Goal: Task Accomplishment & Management: Manage account settings

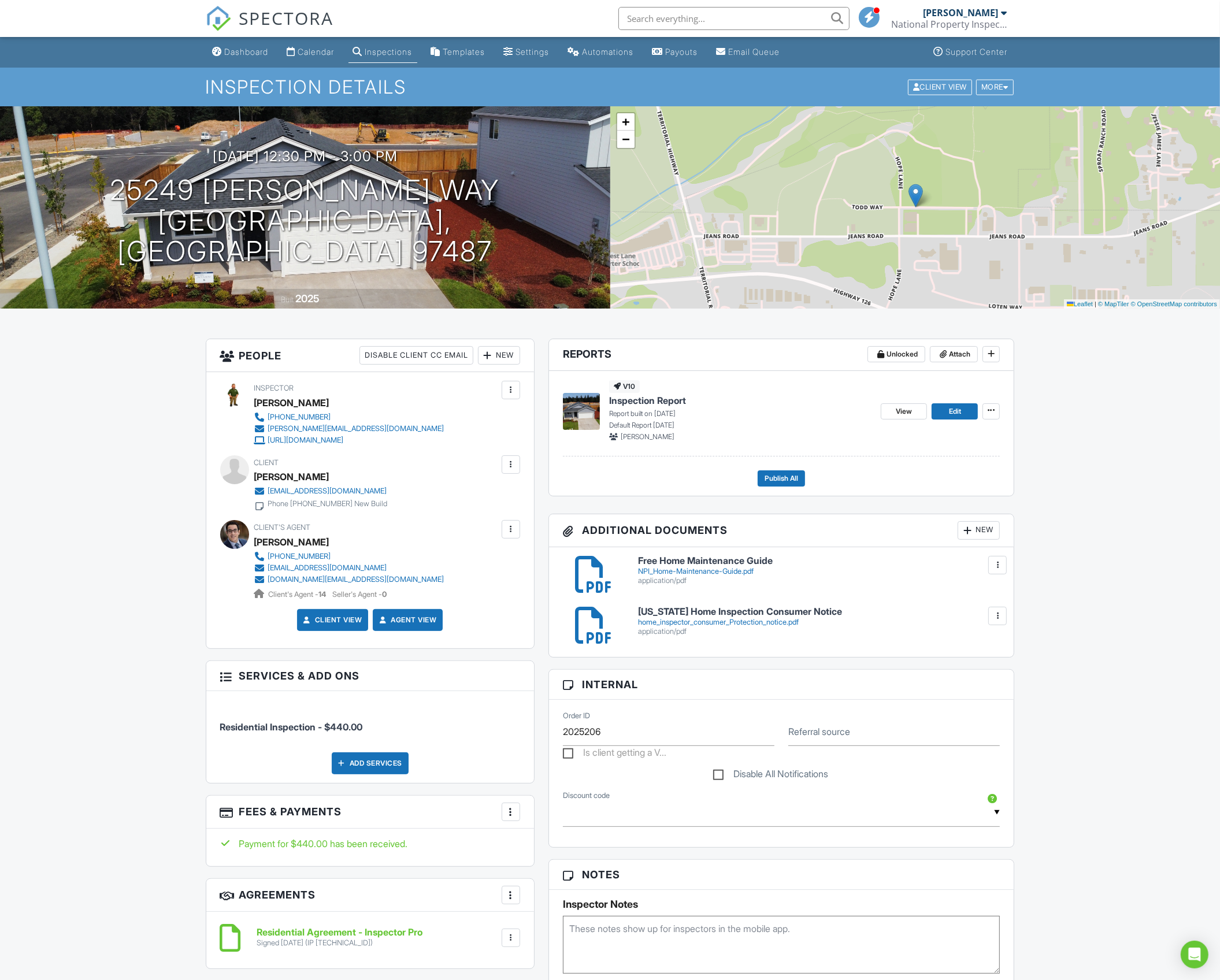
click at [783, 483] on span "Publish All" at bounding box center [781, 478] width 34 height 12
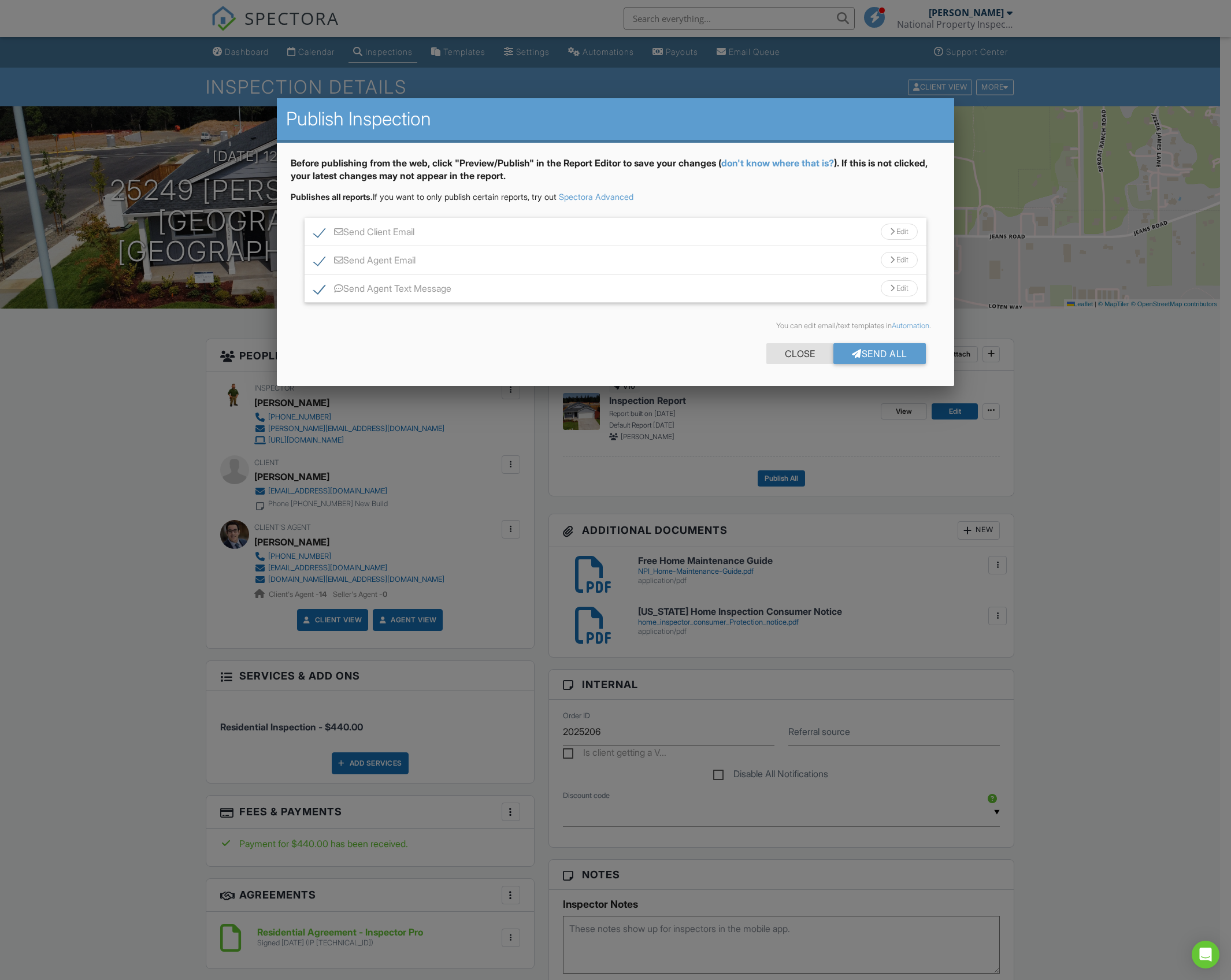
click at [797, 355] on div "Close" at bounding box center [799, 354] width 67 height 21
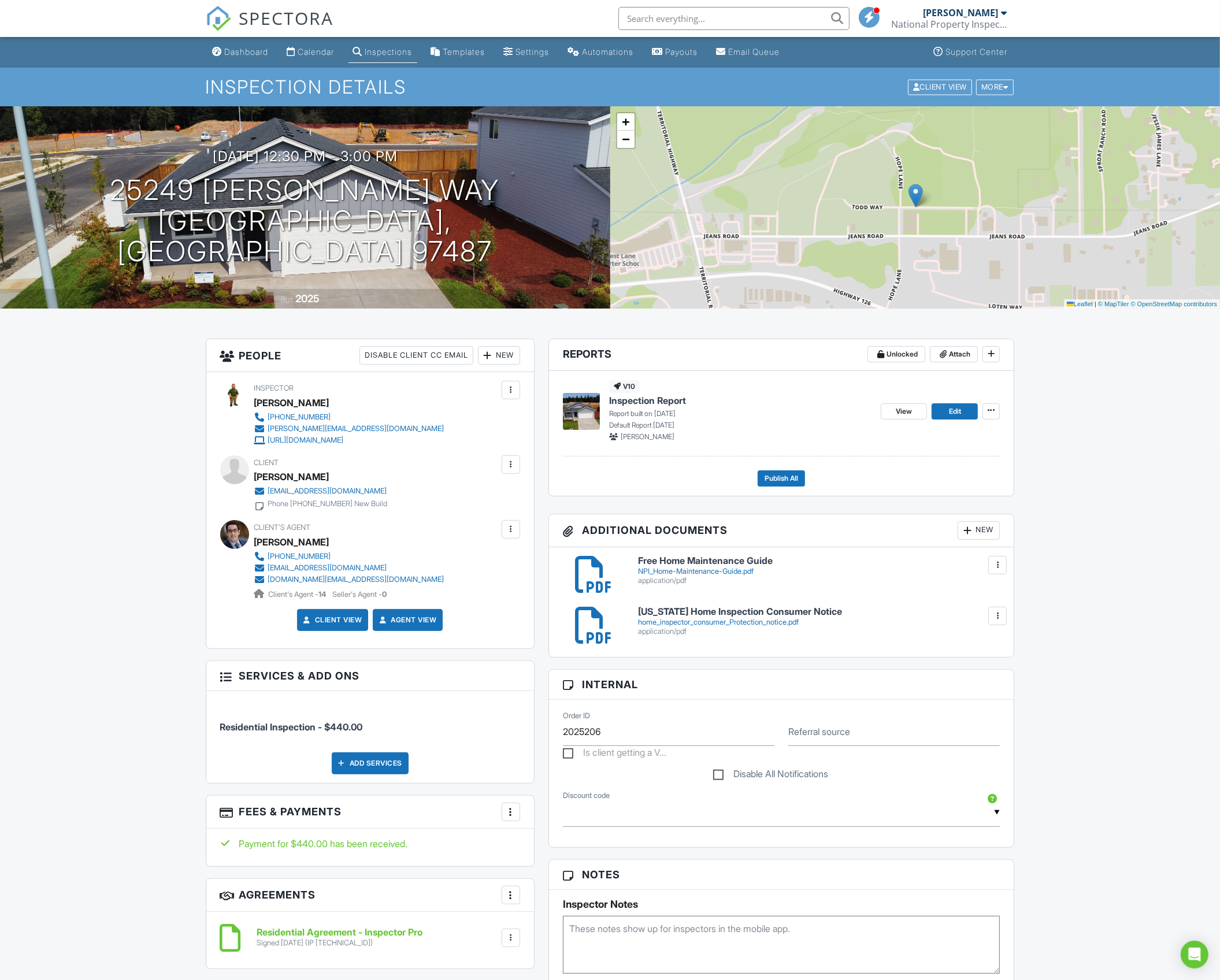
click at [508, 458] on div at bounding box center [511, 464] width 19 height 19
click at [447, 509] on li "Edit" at bounding box center [448, 500] width 129 height 29
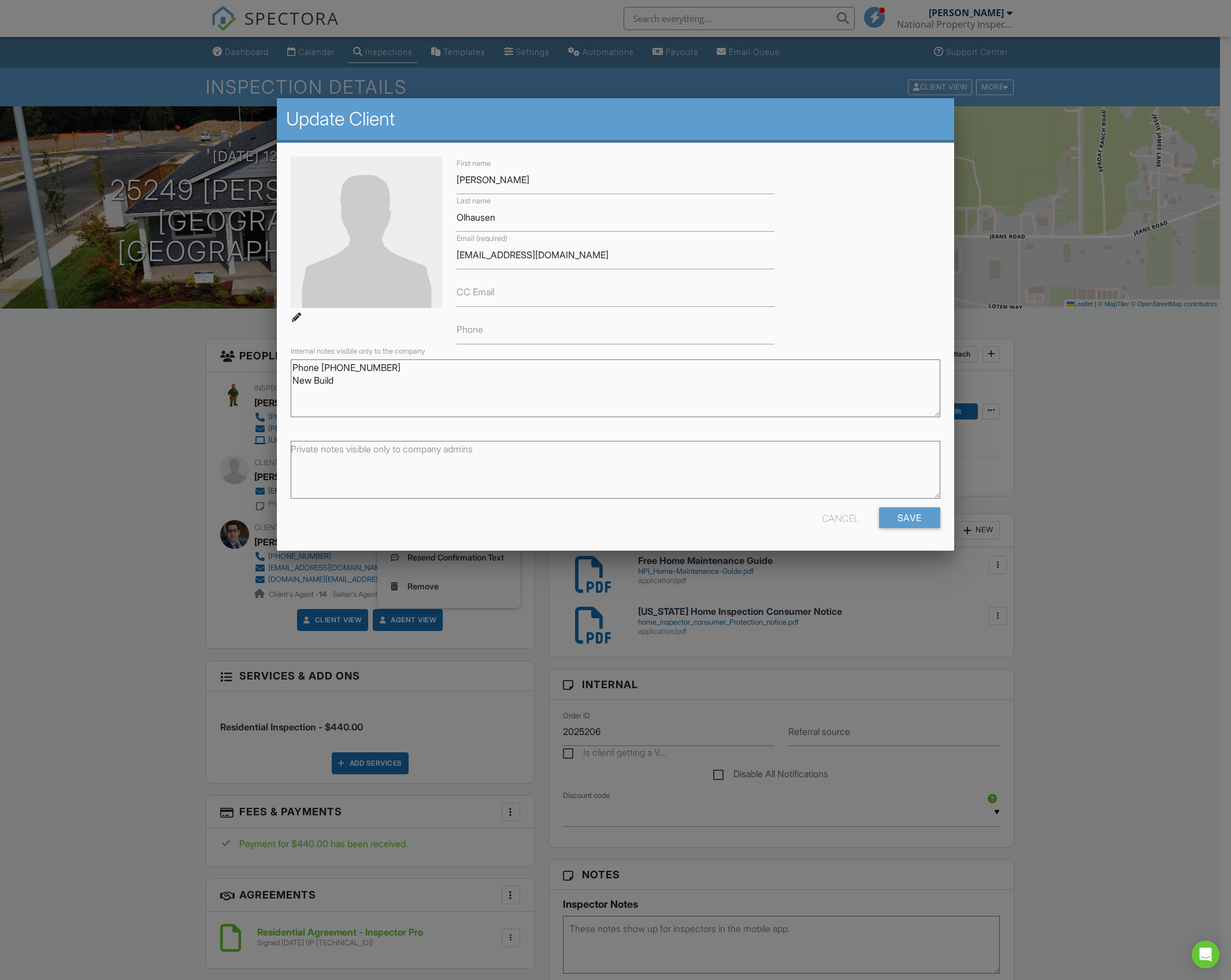
drag, startPoint x: 405, startPoint y: 371, endPoint x: 323, endPoint y: 371, distance: 82.0
click at [323, 371] on textarea "Phone 801-949-7051 New Build" at bounding box center [616, 388] width 649 height 58
click at [480, 333] on label "Phone" at bounding box center [470, 329] width 26 height 12
click at [480, 333] on input "Phone" at bounding box center [616, 330] width 318 height 28
paste input "801-949-7051"
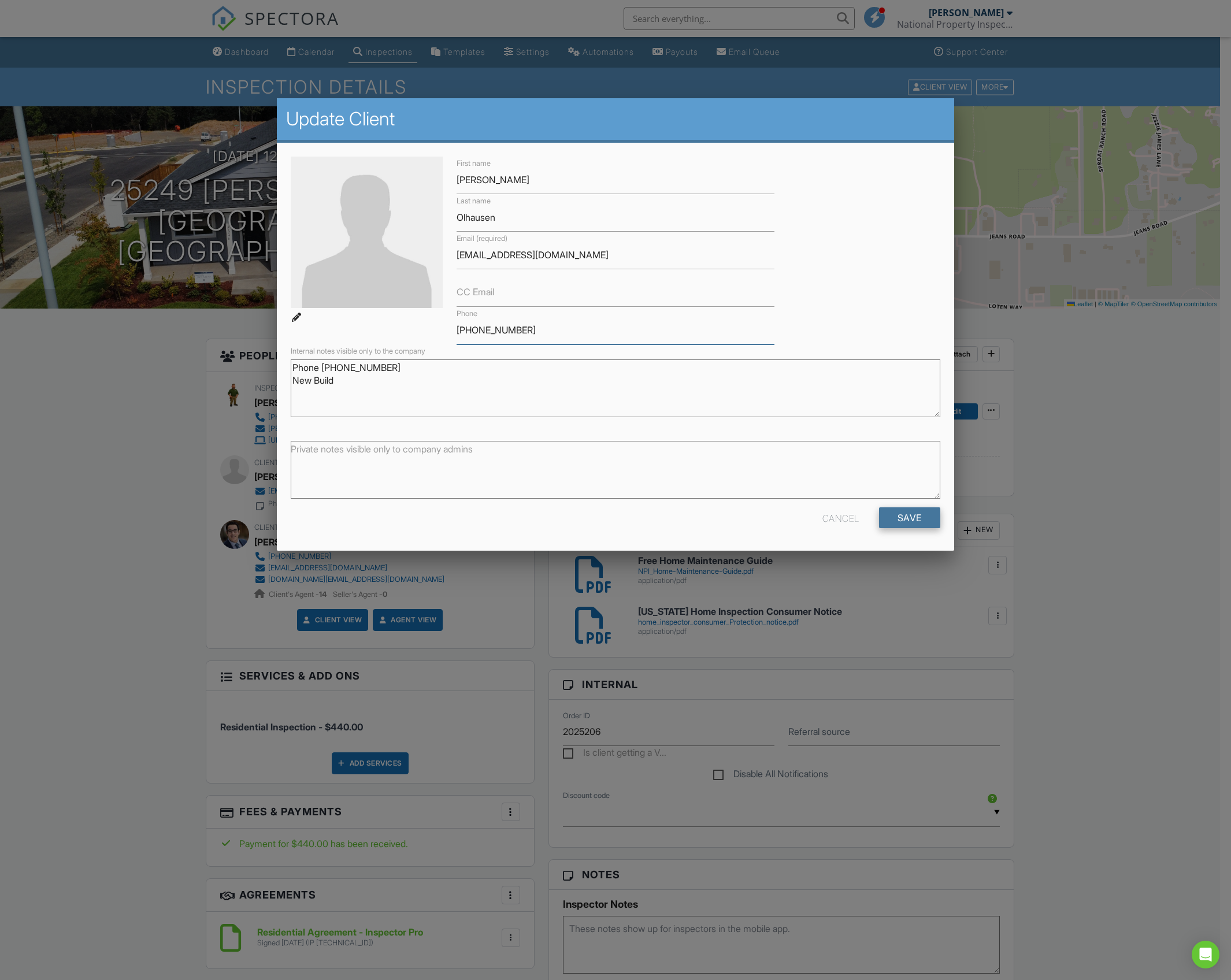
type input "801-949-7051"
click at [922, 518] on input "Save" at bounding box center [909, 518] width 61 height 21
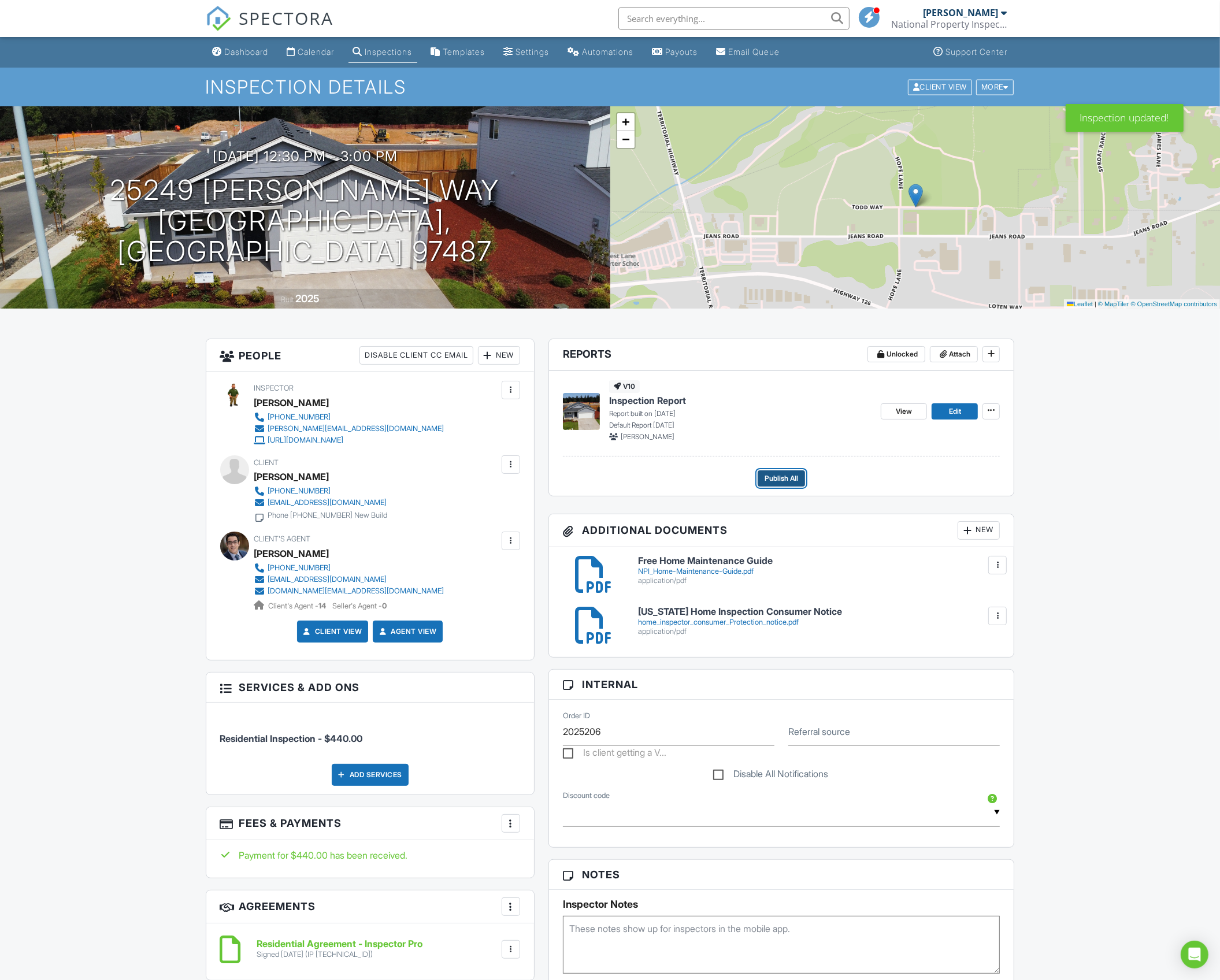
click at [797, 479] on span "Publish All" at bounding box center [781, 478] width 34 height 12
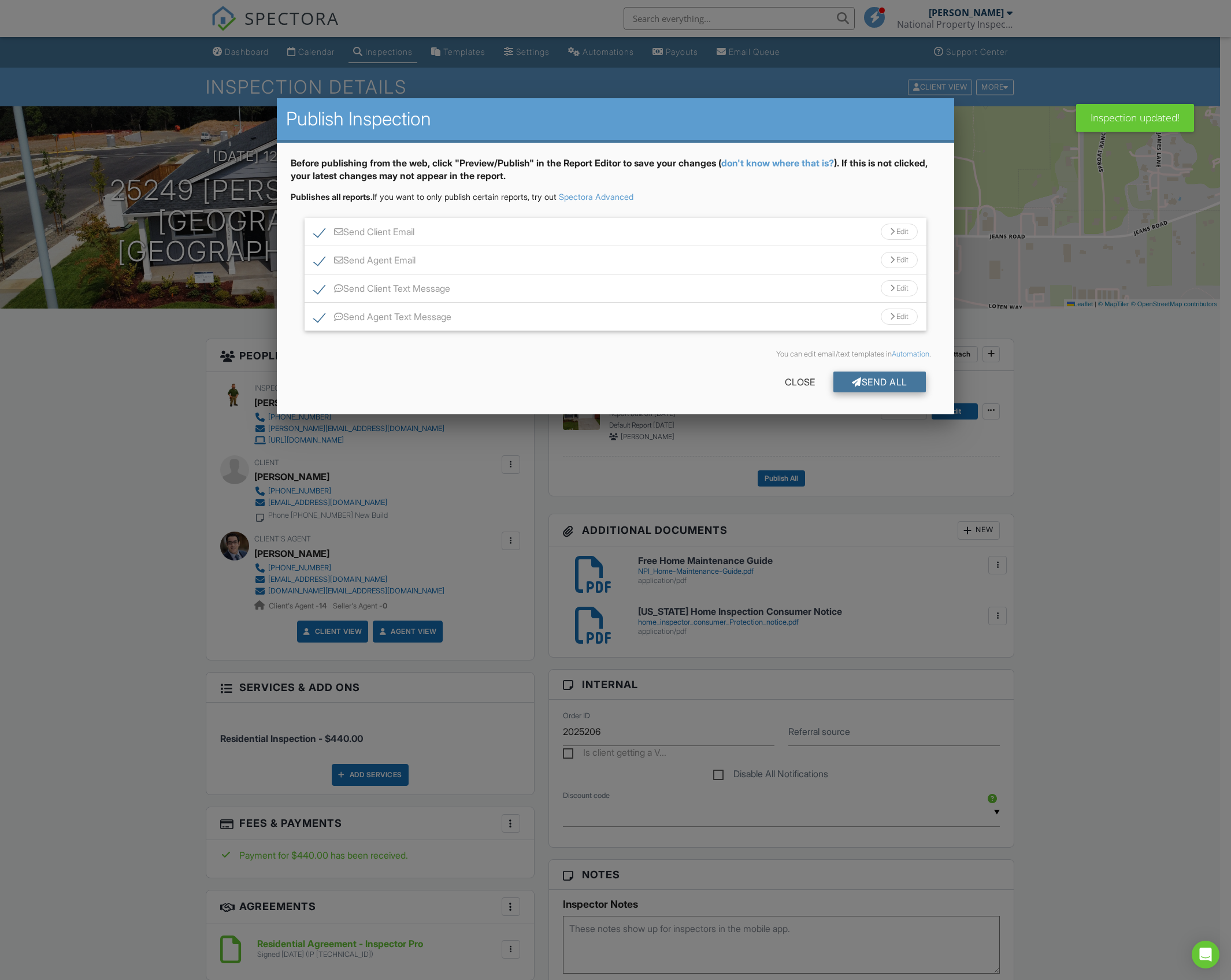
click at [890, 380] on div "Send All" at bounding box center [879, 382] width 93 height 21
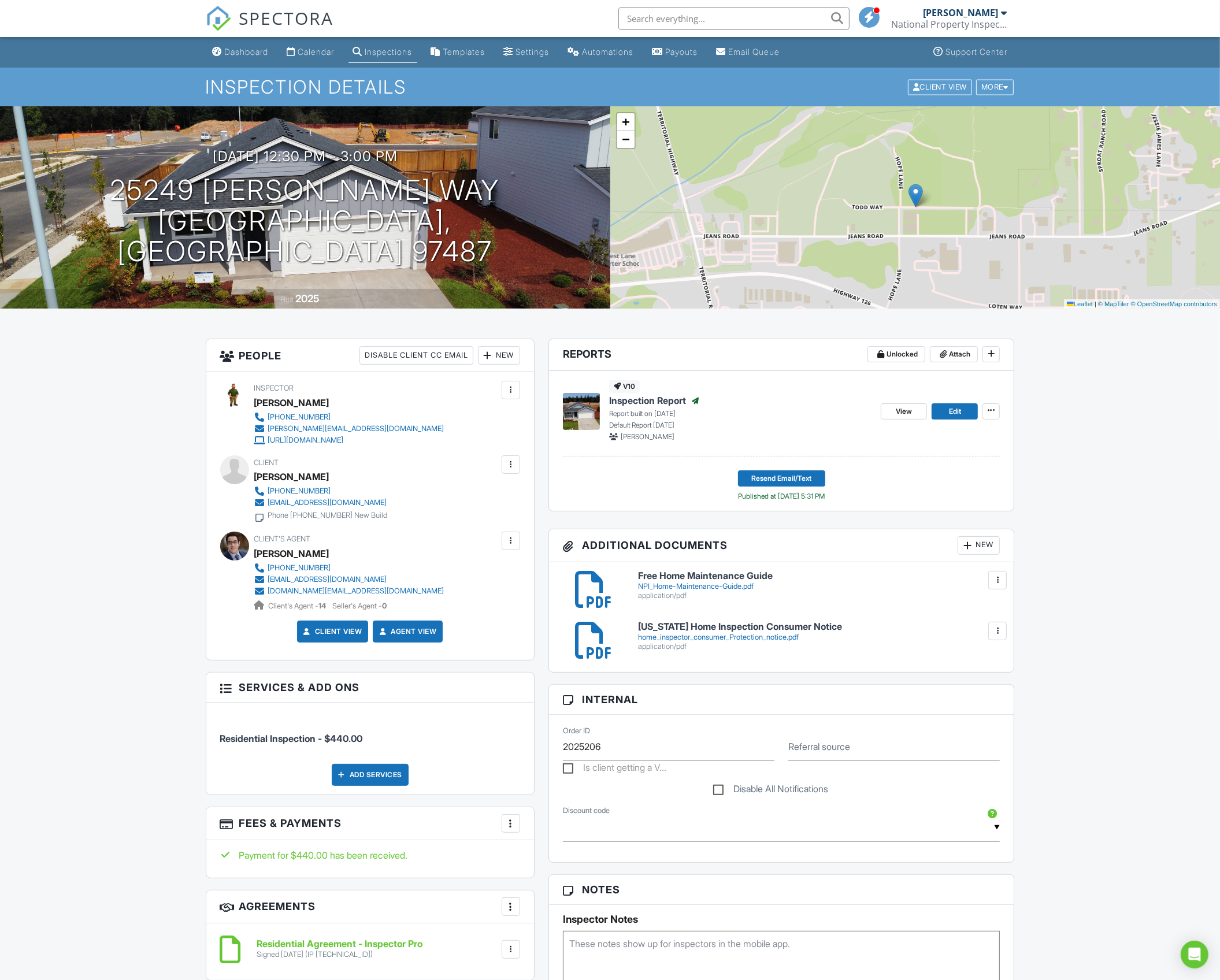
click at [295, 48] on div "Calendar" at bounding box center [292, 51] width 9 height 9
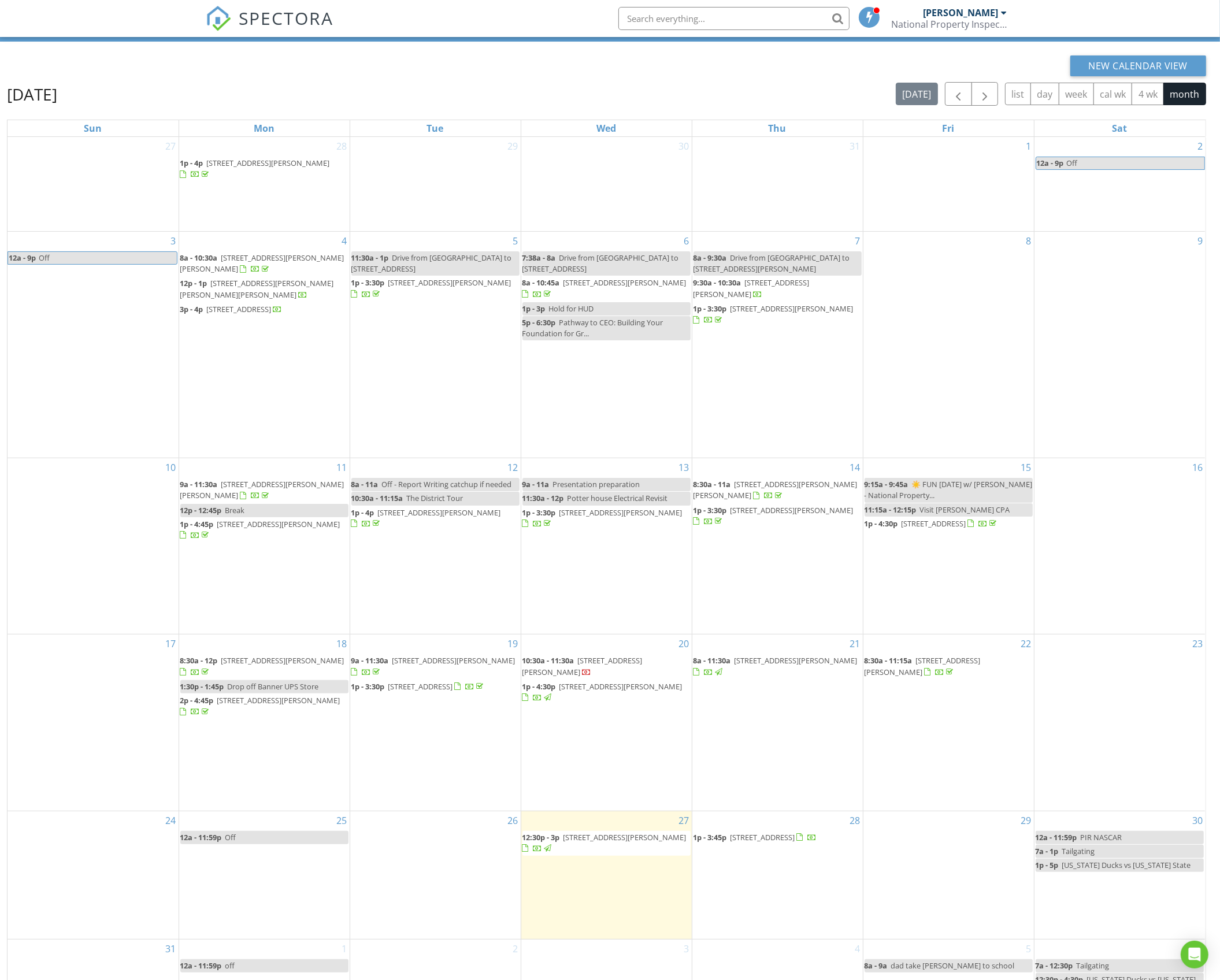
scroll to position [73, 0]
